Goal: Information Seeking & Learning: Learn about a topic

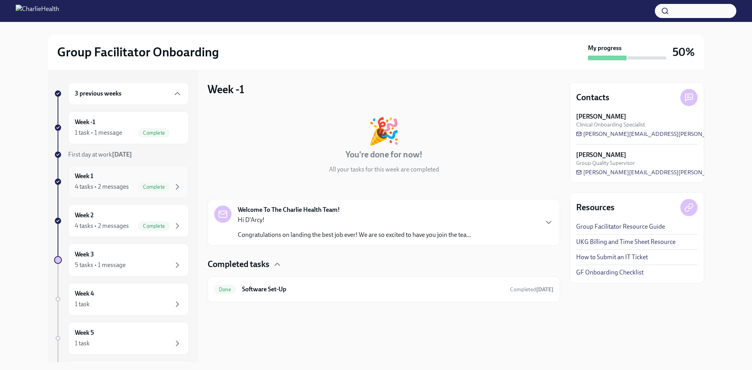
click at [115, 176] on div "Week 1 4 tasks • 2 messages Complete" at bounding box center [128, 182] width 107 height 20
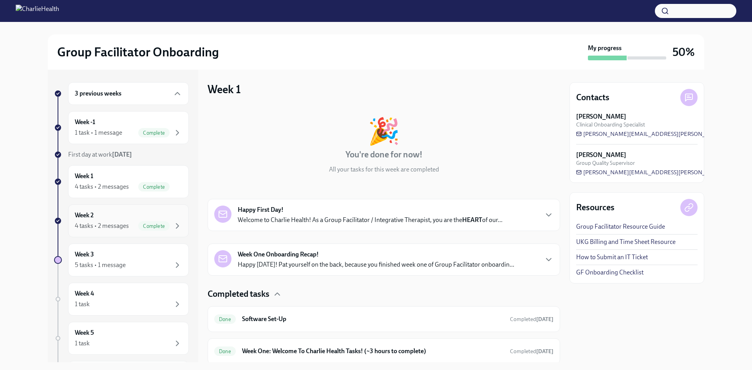
click at [138, 222] on div "Complete" at bounding box center [160, 225] width 44 height 9
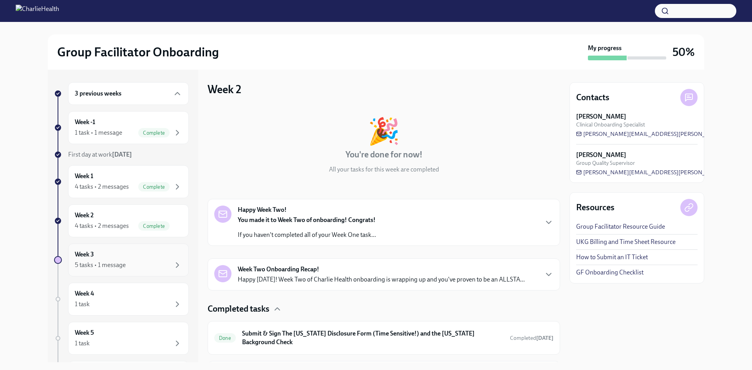
click at [129, 251] on div "Week 3 5 tasks • 1 message" at bounding box center [128, 260] width 107 height 20
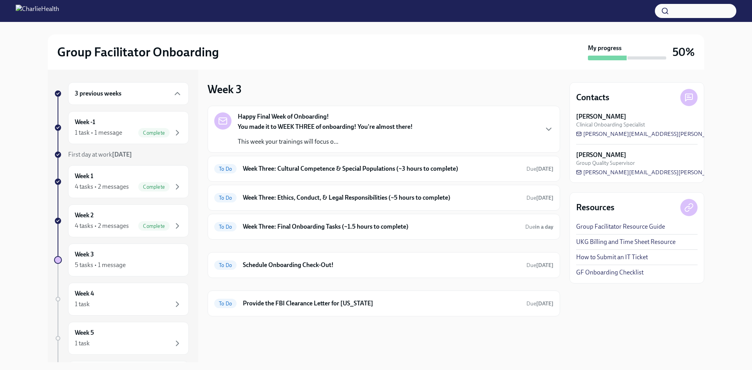
click at [350, 124] on strong "You made it to WEEK THREE of onboarding! You're almost there!" at bounding box center [325, 126] width 175 height 7
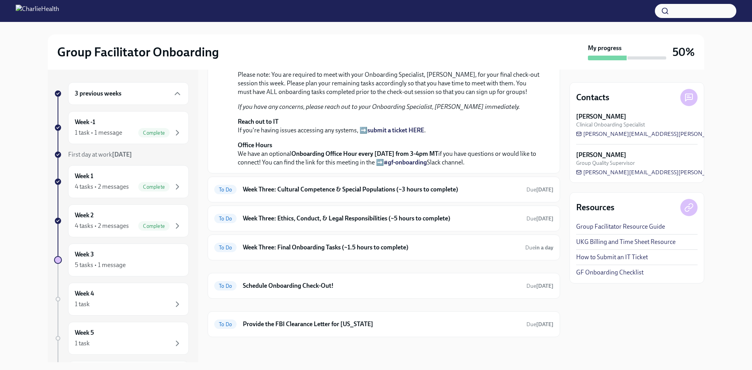
scroll to position [288, 0]
click at [446, 190] on h6 "Week Three: Cultural Competence & Special Populations (~3 hours to complete)" at bounding box center [381, 189] width 277 height 9
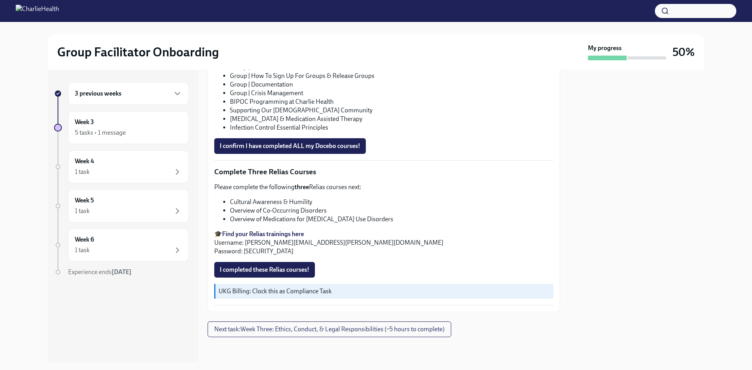
scroll to position [386, 0]
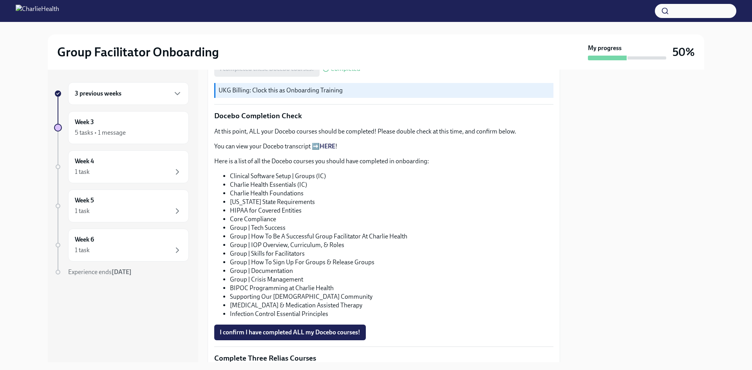
click at [325, 150] on link "HERE" at bounding box center [328, 146] width 16 height 7
